Goal: Information Seeking & Learning: Check status

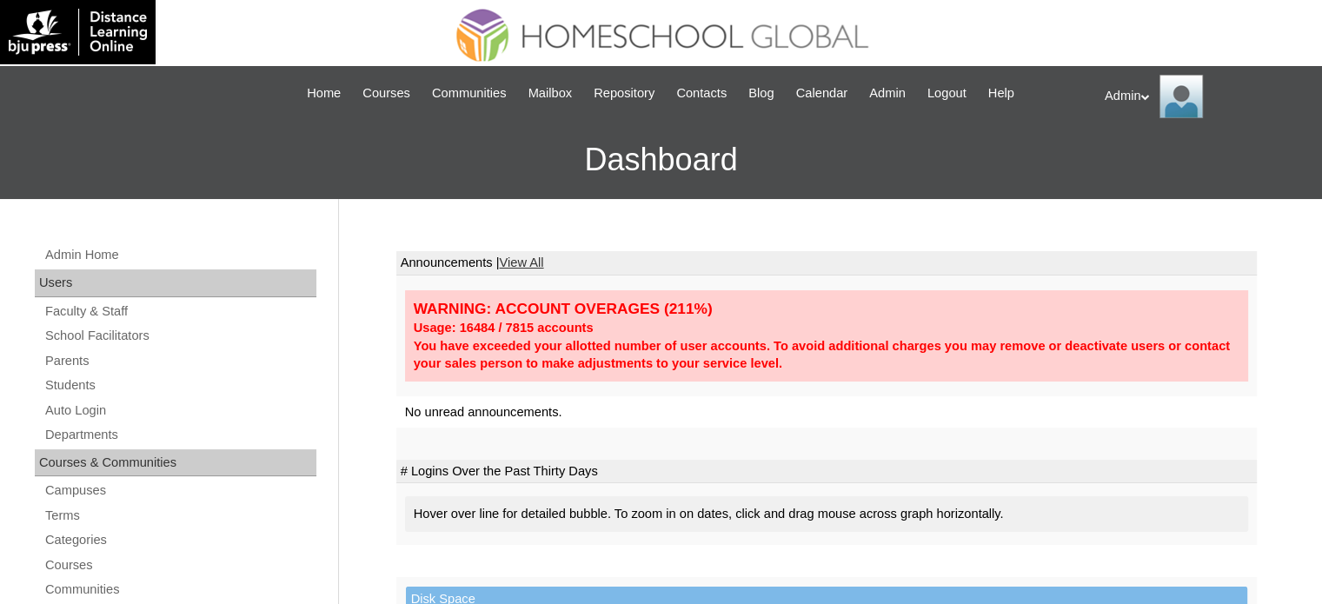
click at [80, 385] on link "Students" at bounding box center [179, 386] width 273 height 22
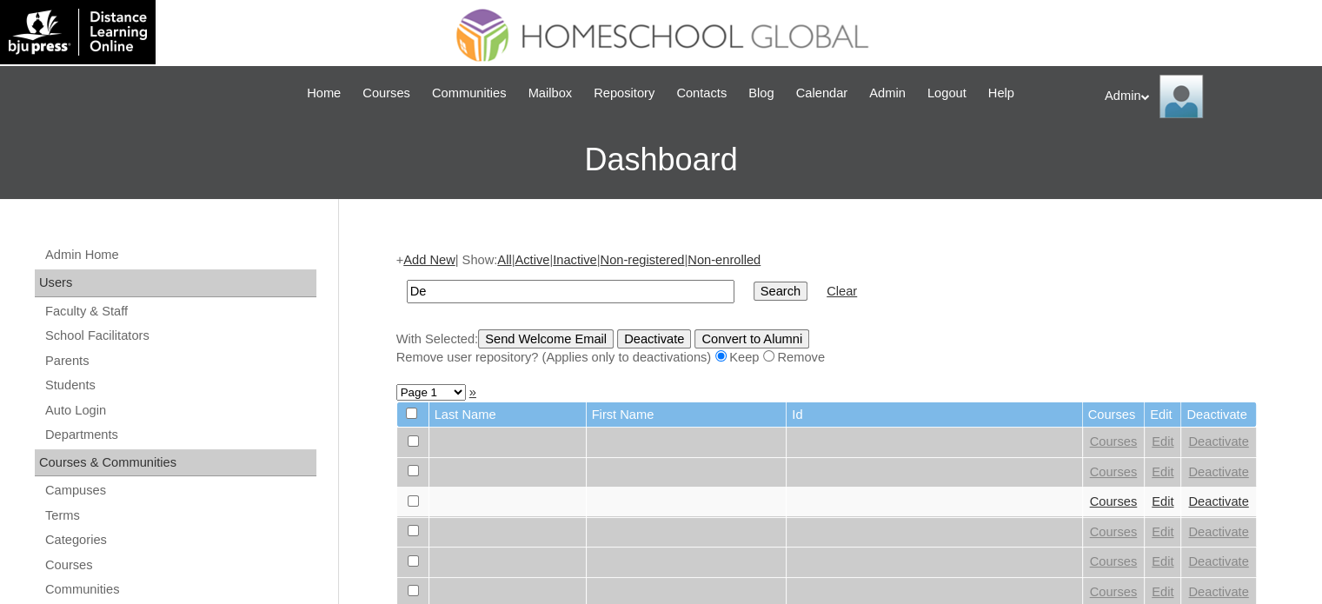
type input "D"
type input "A"
type input "Jacque"
click at [745, 277] on td "Search" at bounding box center [780, 291] width 71 height 41
click at [754, 284] on input "Search" at bounding box center [781, 291] width 54 height 19
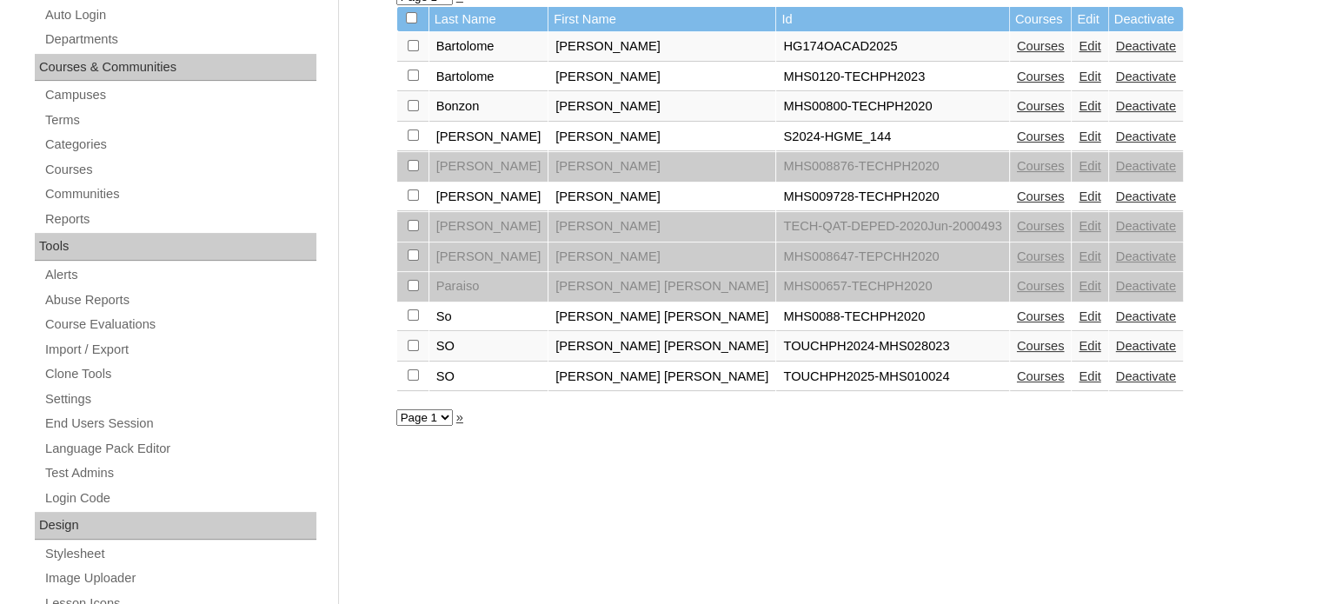
scroll to position [421, 0]
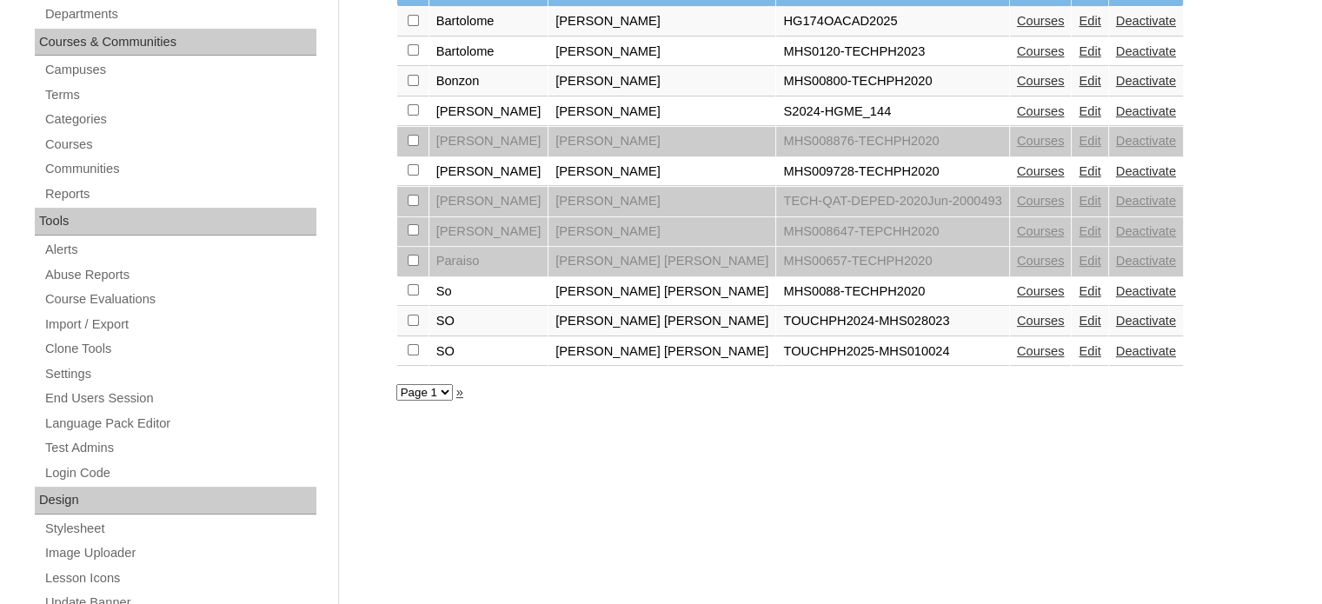
click at [775, 457] on div "+ Add New | Show: All | Active | Inactive | Non-registered | Non-enrolled Jacqu…" at bounding box center [822, 395] width 869 height 1164
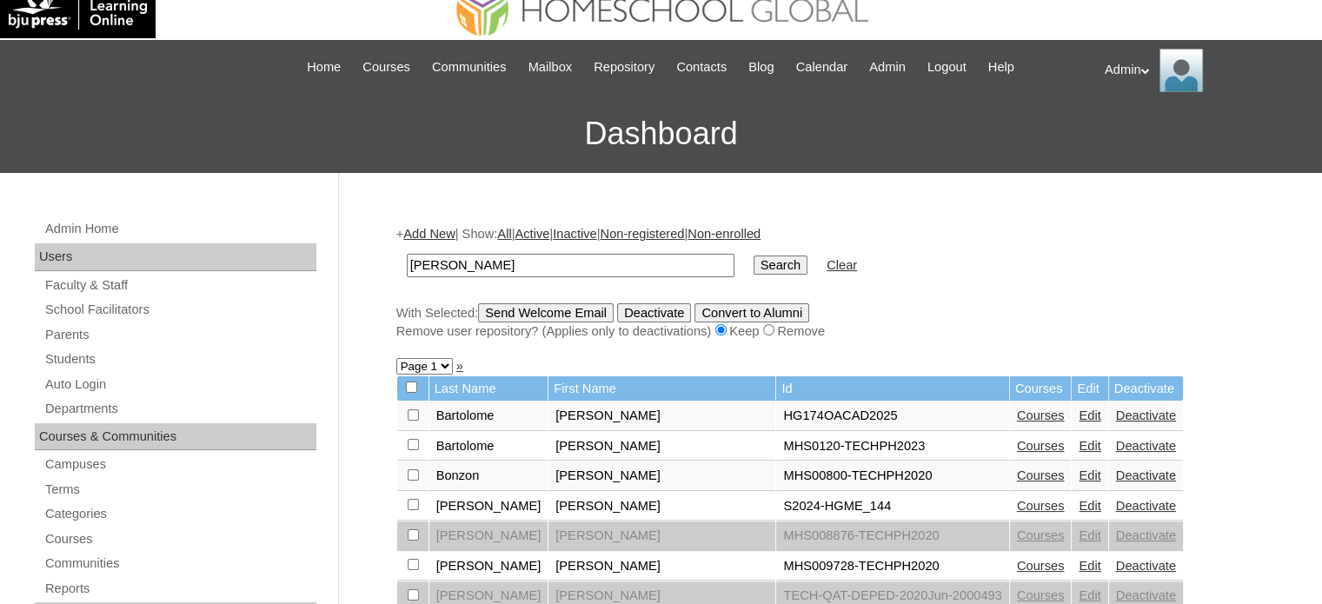
scroll to position [0, 0]
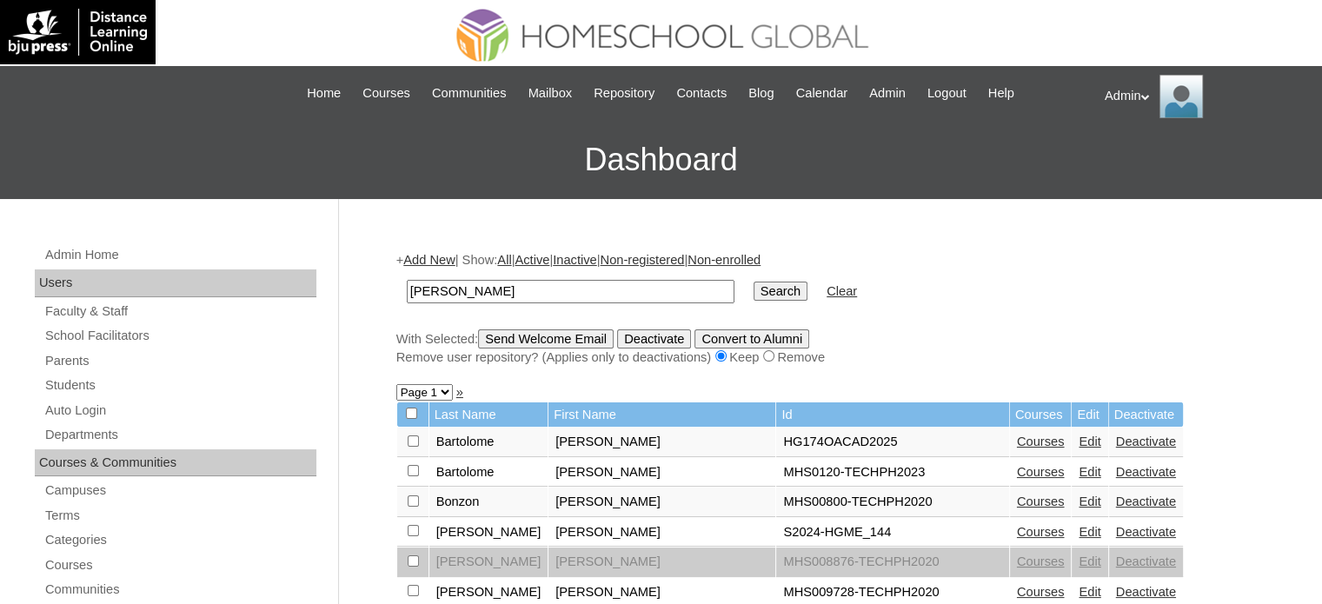
click at [466, 292] on input "Jacque" at bounding box center [571, 291] width 328 height 23
type input "[PERSON_NAME]"
click at [754, 290] on input "Search" at bounding box center [781, 291] width 54 height 19
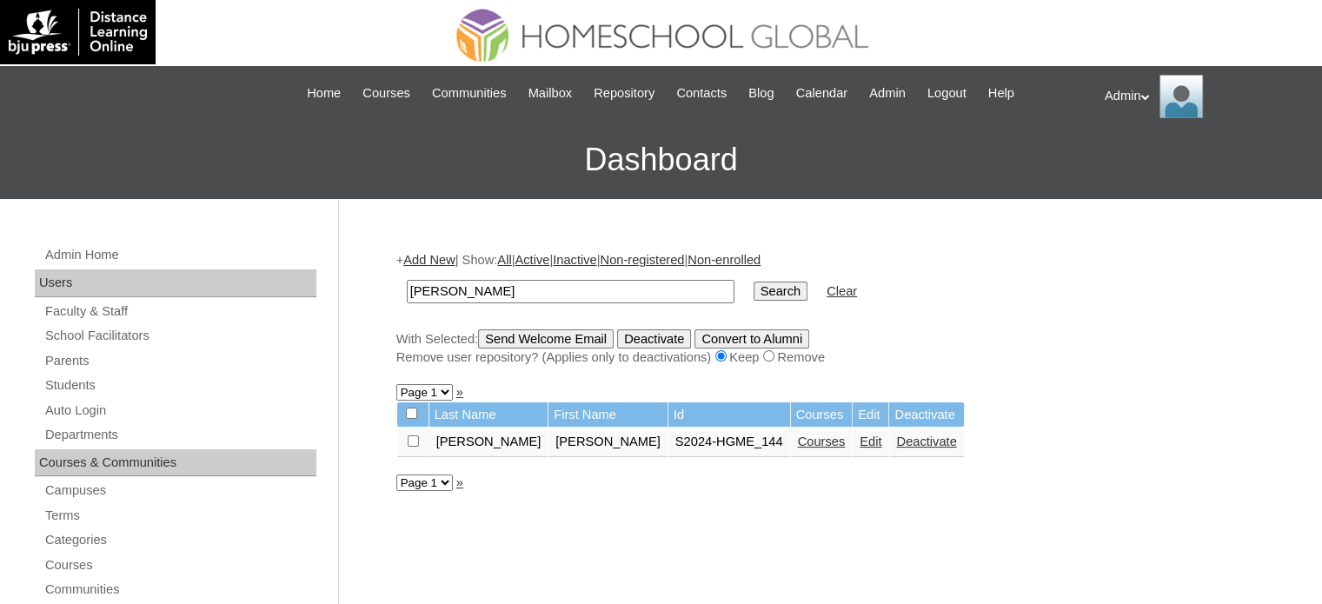
click at [798, 441] on link "Courses" at bounding box center [822, 442] width 48 height 14
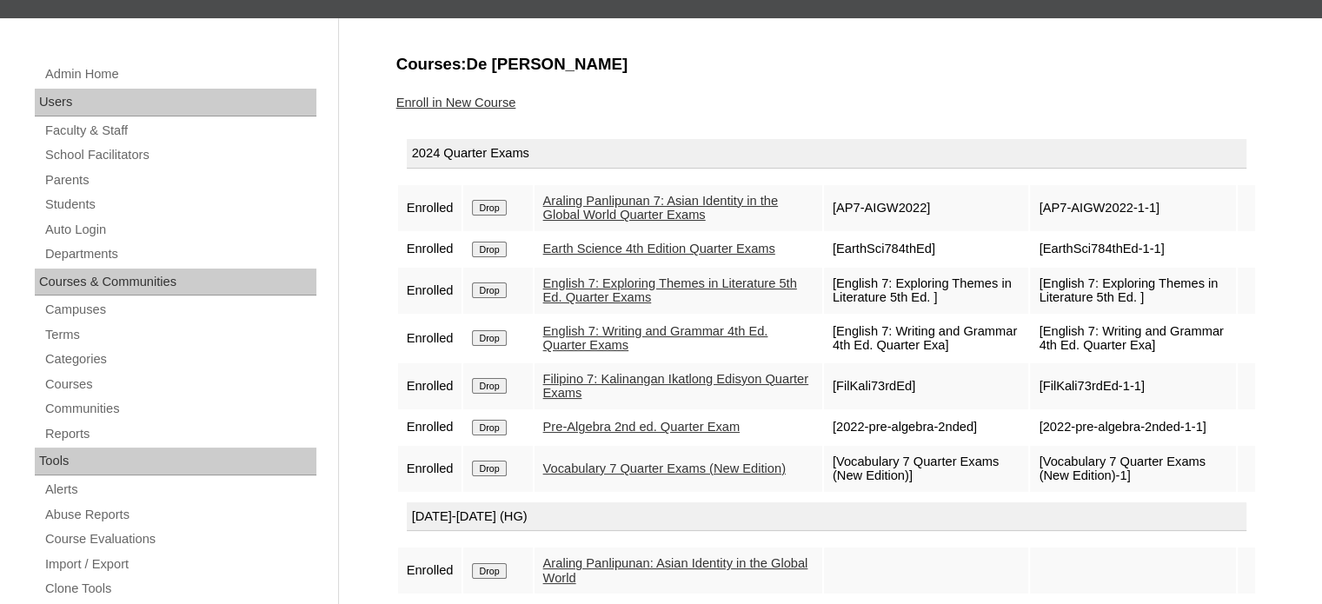
scroll to position [183, 0]
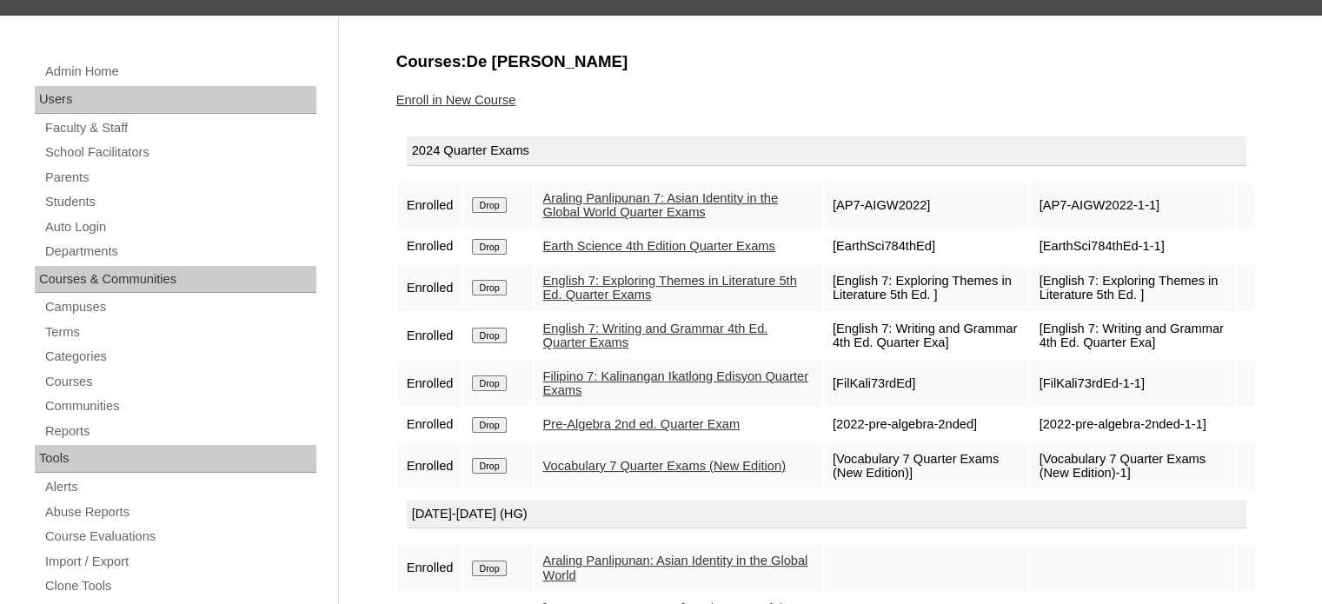
click at [590, 196] on link "Araling Panlipunan 7: Asian Identity in the Global World Quarter Exams" at bounding box center [661, 205] width 236 height 29
click at [585, 247] on link "Earth Science 4th Edition Quarter Exams" at bounding box center [659, 246] width 232 height 14
click at [588, 302] on link "English 7: Exploring Themes in Literature 5th Ed. Quarter Exams" at bounding box center [670, 288] width 254 height 29
click at [589, 345] on link "English 7: Writing and Grammar 4th Ed. Quarter Exams" at bounding box center [655, 336] width 225 height 29
click at [600, 385] on link "Filipino 7: Kalinangan Ikatlong Edisyon Quarter Exams" at bounding box center [676, 383] width 266 height 29
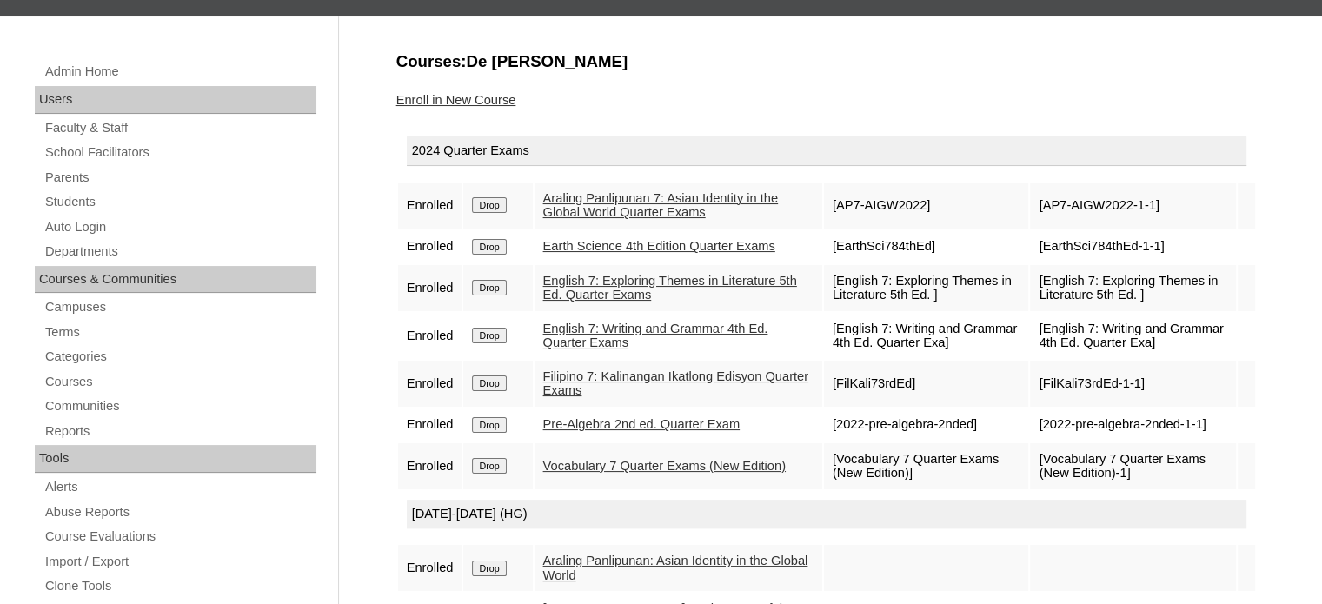
click at [612, 431] on link "Pre-Algebra 2nd ed. Quarter Exam" at bounding box center [641, 424] width 196 height 14
click at [620, 473] on link "Vocabulary 7 Quarter Exams (New Edition)" at bounding box center [664, 466] width 243 height 14
